Goal: Transaction & Acquisition: Download file/media

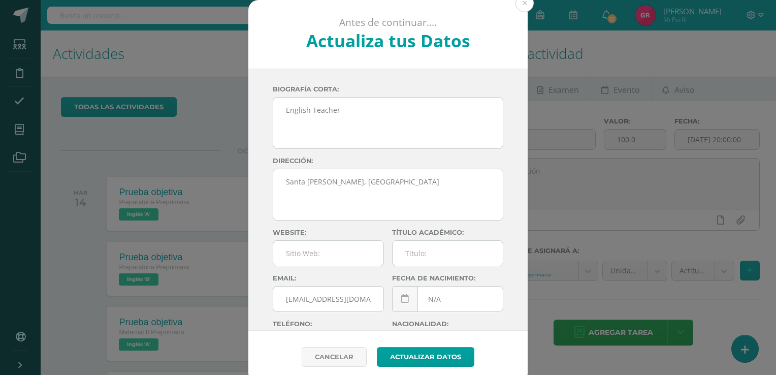
click at [174, 118] on div "Antes de continuar.... Actualiza tus Datos Martinez Morales Hilda Graciela nXpQ…" at bounding box center [387, 191] width 767 height 383
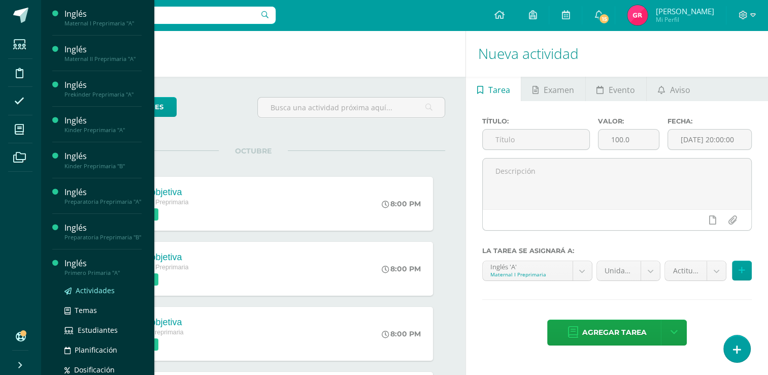
click at [85, 295] on span "Actividades" at bounding box center [95, 290] width 39 height 10
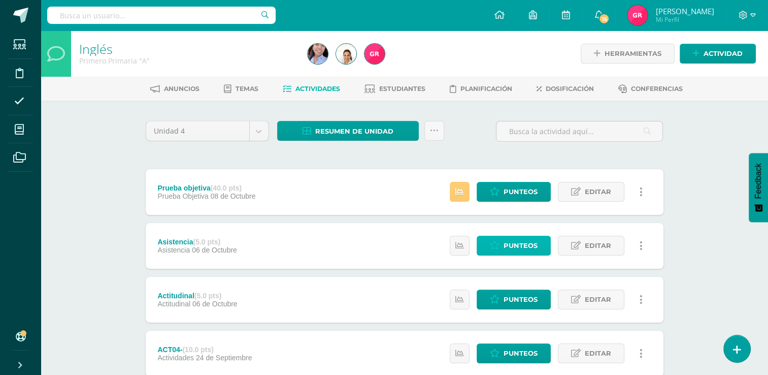
click at [520, 245] on span "Punteos" at bounding box center [520, 245] width 34 height 19
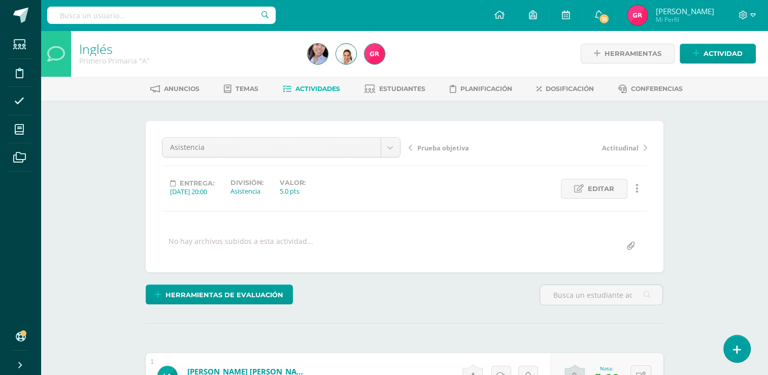
click at [325, 89] on span "Actividades" at bounding box center [317, 89] width 45 height 8
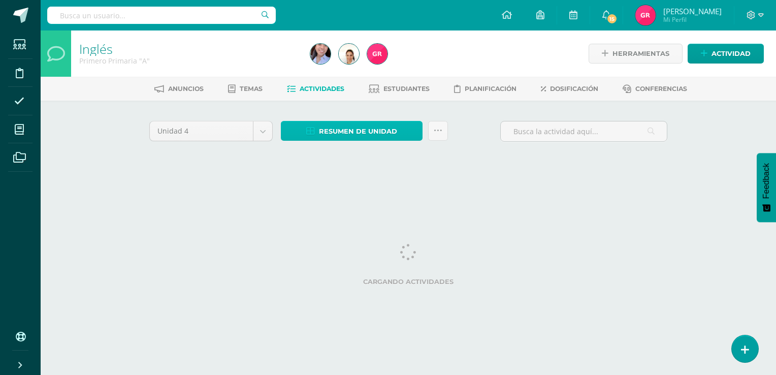
click at [371, 131] on span "Resumen de unidad" at bounding box center [358, 131] width 78 height 19
click at [388, 115] on div "Unidad 4 Unidad 1 Unidad 2 Unidad 3 Unidad 4 Resumen de unidad Subir actividade…" at bounding box center [408, 144] width 558 height 89
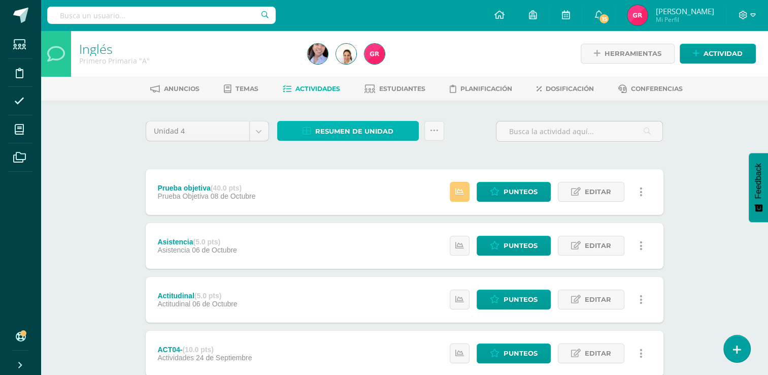
click at [384, 129] on span "Resumen de unidad" at bounding box center [354, 131] width 78 height 19
click at [381, 135] on span "Resumen de unidad" at bounding box center [354, 131] width 78 height 19
click at [349, 128] on span "Resumen de unidad" at bounding box center [354, 131] width 78 height 19
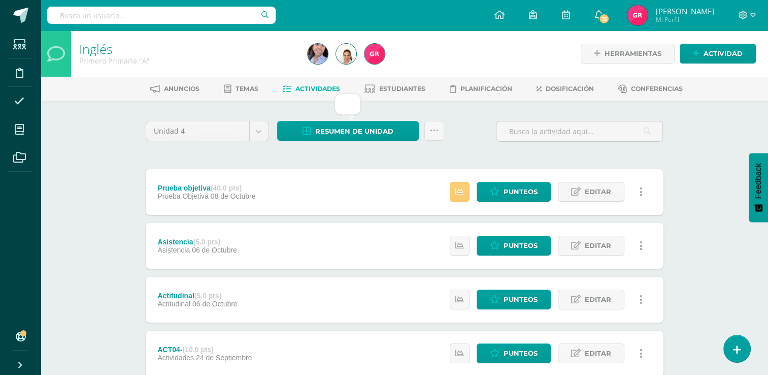
click at [710, 229] on div "Inglés Primero Primaria "A" Herramientas Detalle de asistencias Actividad Anunc…" at bounding box center [404, 344] width 727 height 628
click at [377, 128] on span "Resumen de unidad" at bounding box center [354, 131] width 78 height 19
click at [430, 128] on icon at bounding box center [434, 130] width 9 height 9
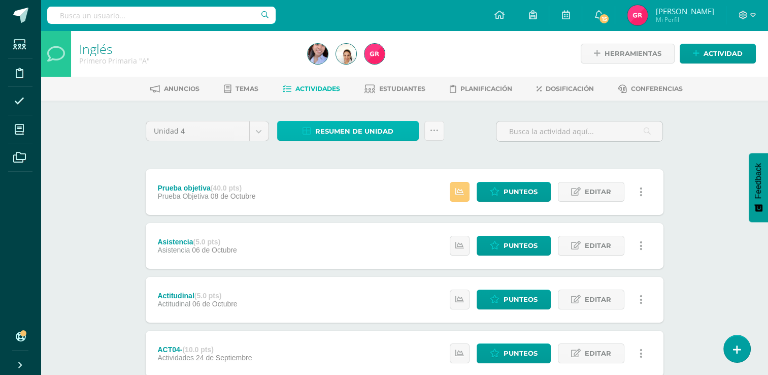
click at [362, 132] on span "Resumen de unidad" at bounding box center [354, 131] width 78 height 19
click at [319, 88] on span "Actividades" at bounding box center [317, 89] width 45 height 8
click at [320, 131] on span "Resumen de unidad" at bounding box center [354, 131] width 78 height 19
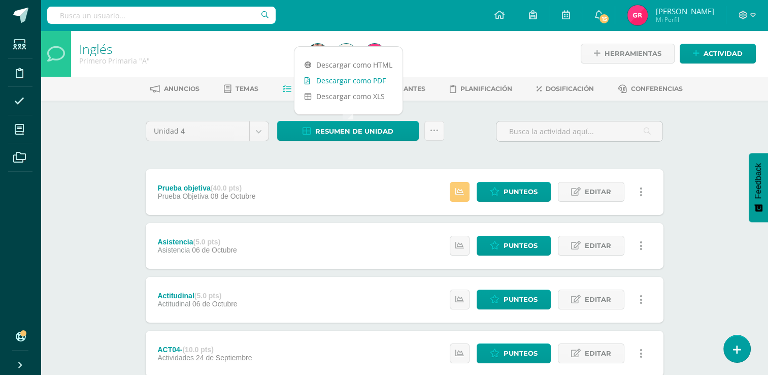
click at [330, 82] on link "Descargar como PDF" at bounding box center [348, 81] width 108 height 16
